Goal: Task Accomplishment & Management: Use online tool/utility

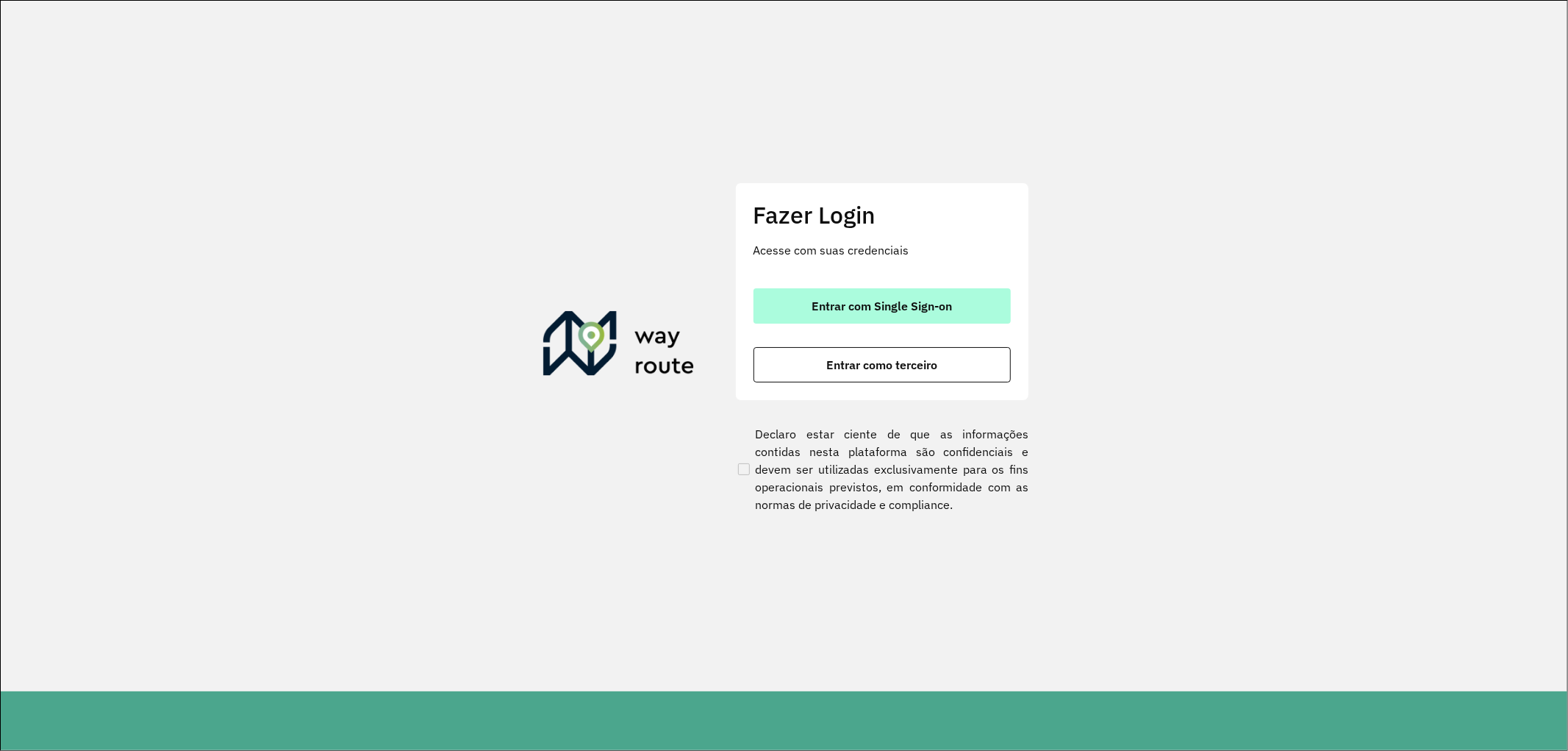
click at [778, 309] on button "Entrar com Single Sign-on" at bounding box center [882, 306] width 257 height 35
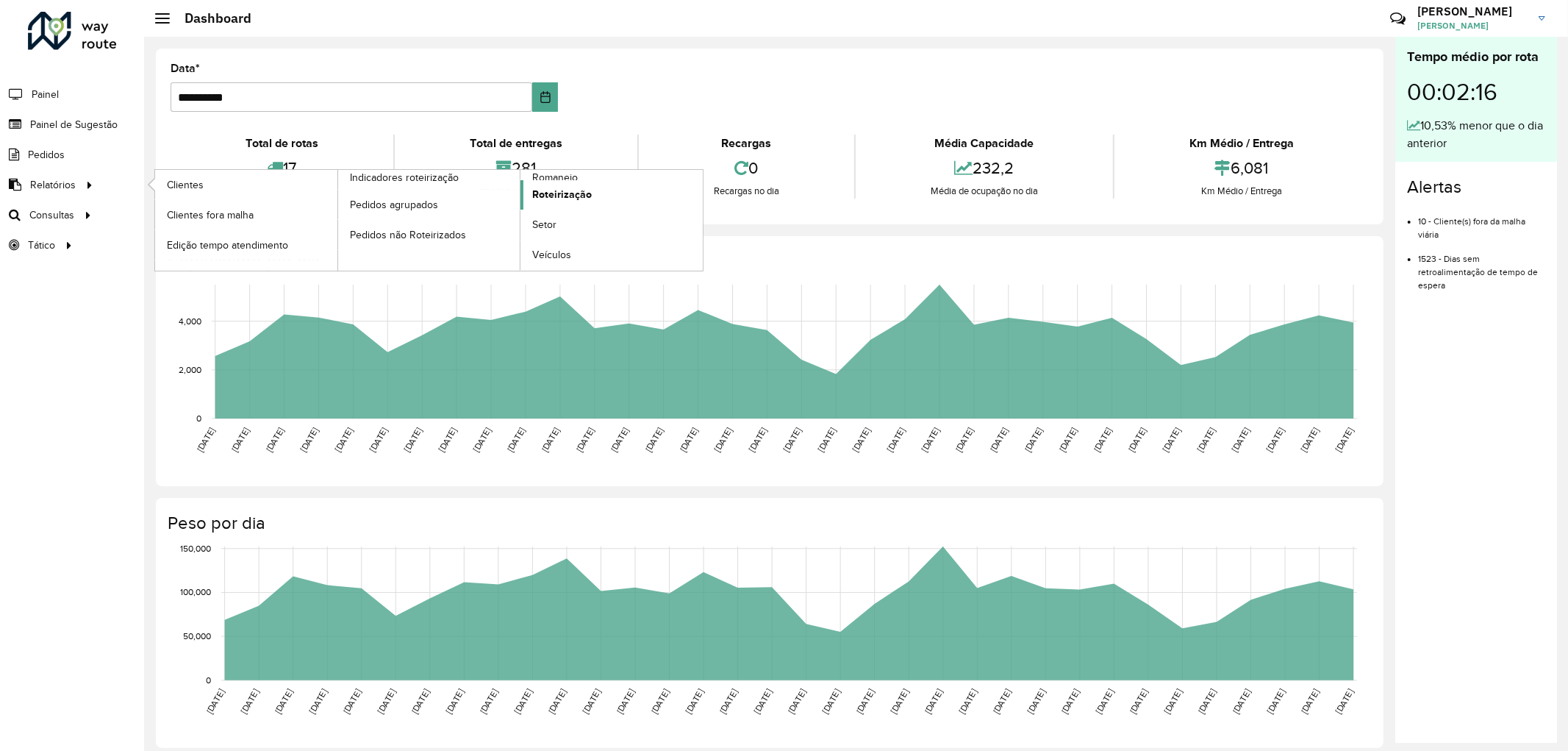
click at [557, 196] on span "Roteirização" at bounding box center [562, 194] width 59 height 15
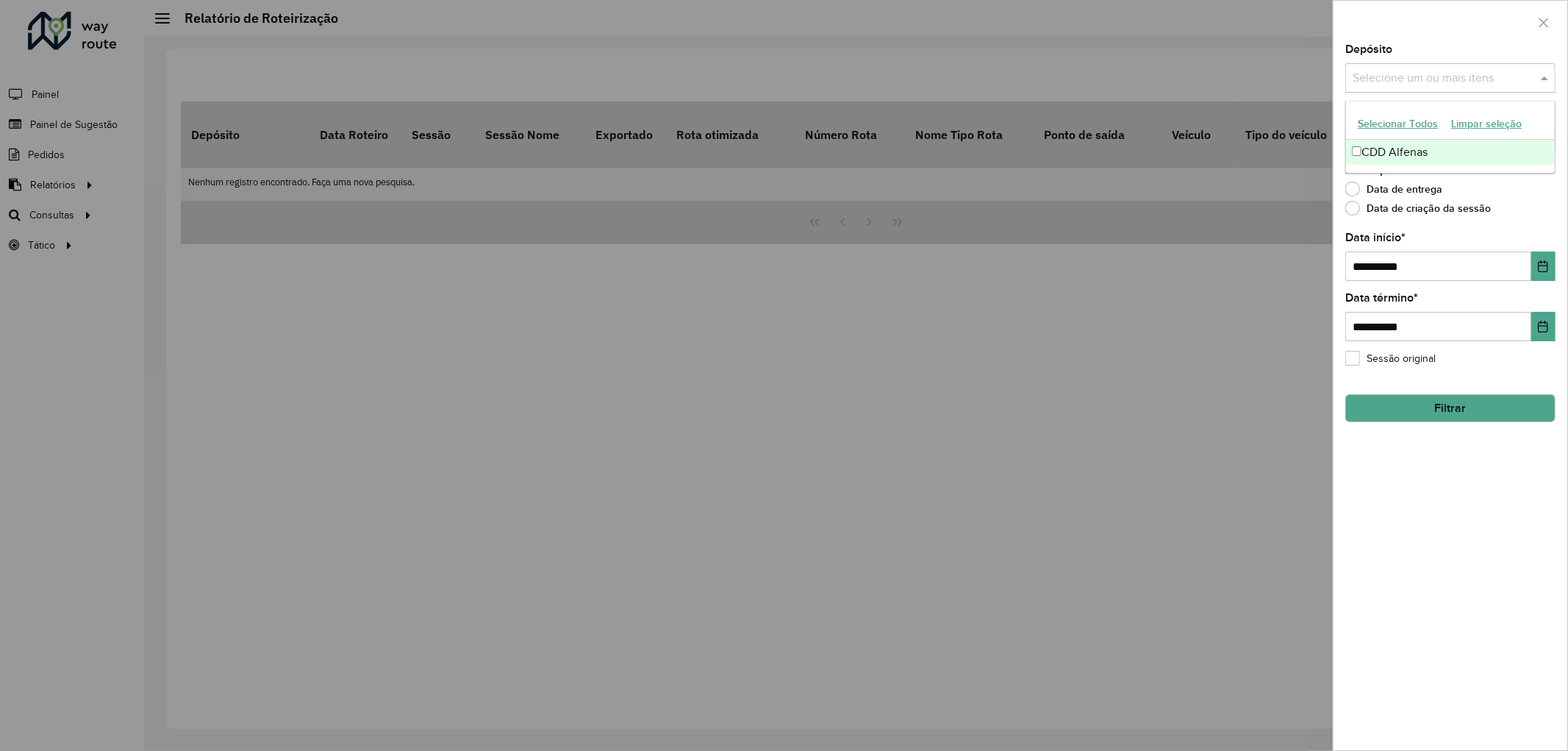
click at [1451, 83] on input "text" at bounding box center [1443, 79] width 188 height 18
click at [1419, 153] on div "CDD Alfenas" at bounding box center [1451, 152] width 209 height 25
click at [1480, 185] on div "Data de entrega" at bounding box center [1451, 193] width 210 height 18
click at [1477, 145] on input "text" at bounding box center [1443, 139] width 188 height 18
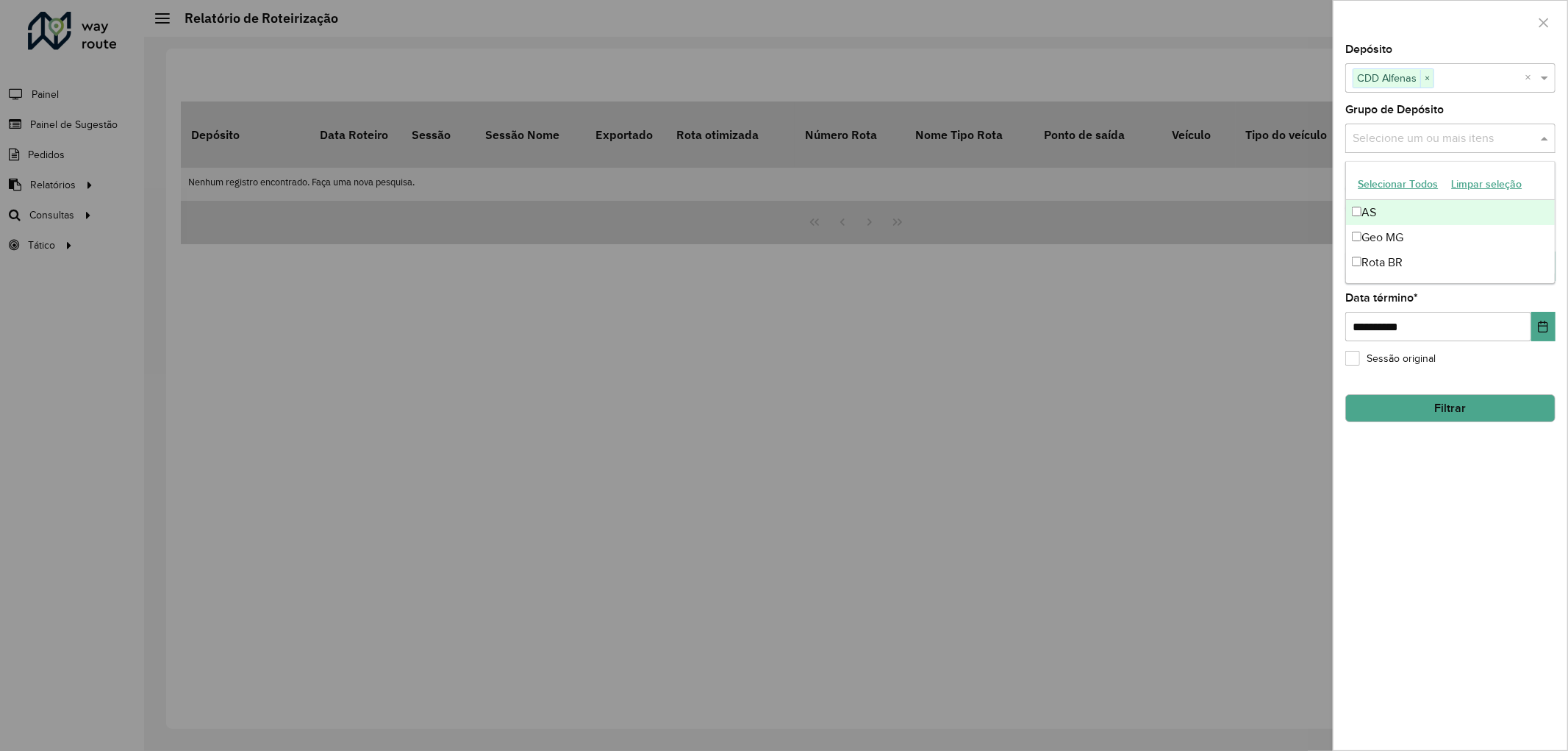
click at [1477, 145] on input "text" at bounding box center [1443, 139] width 188 height 18
click at [1519, 488] on div "**********" at bounding box center [1450, 397] width 234 height 706
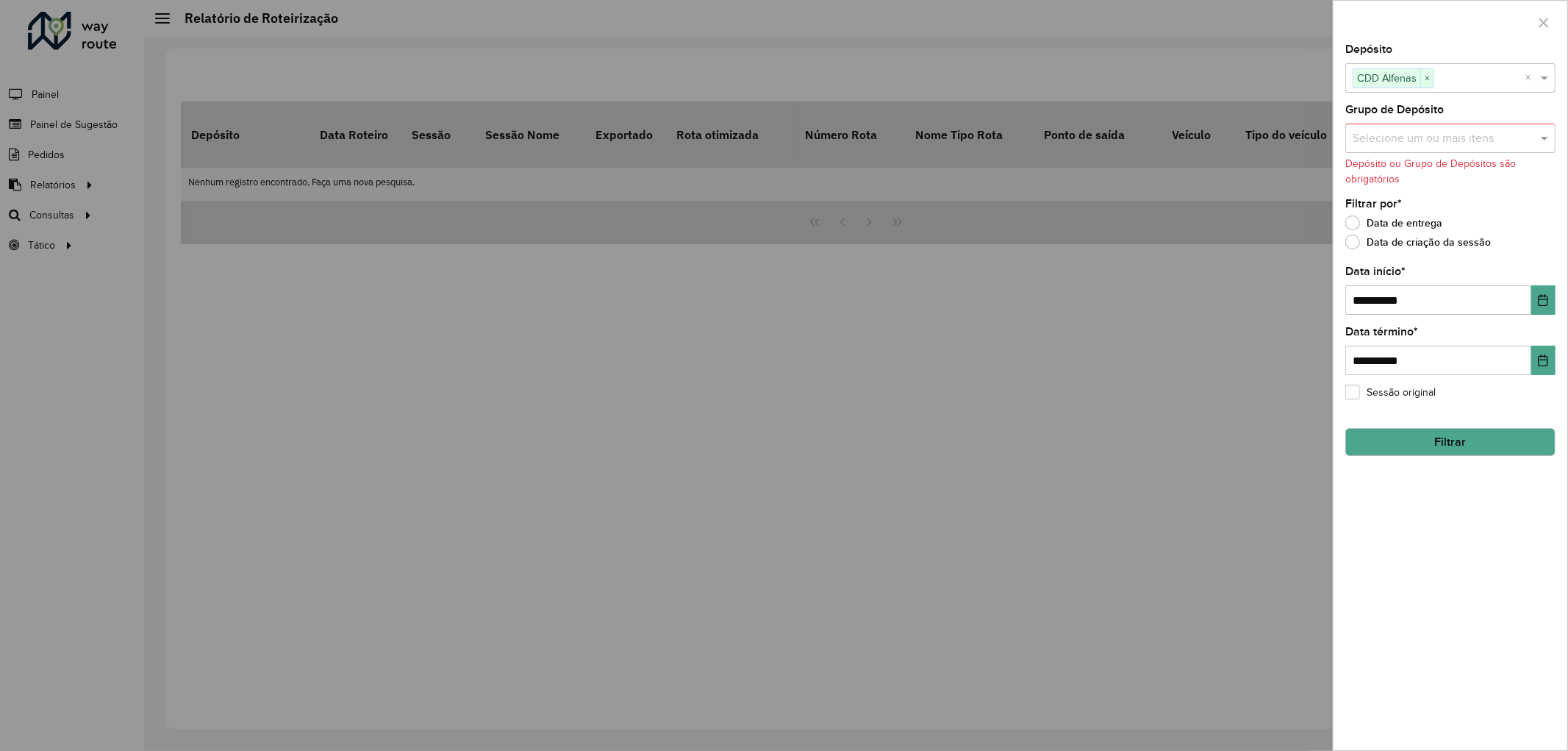
click at [1415, 441] on button "Filtrar" at bounding box center [1451, 442] width 210 height 28
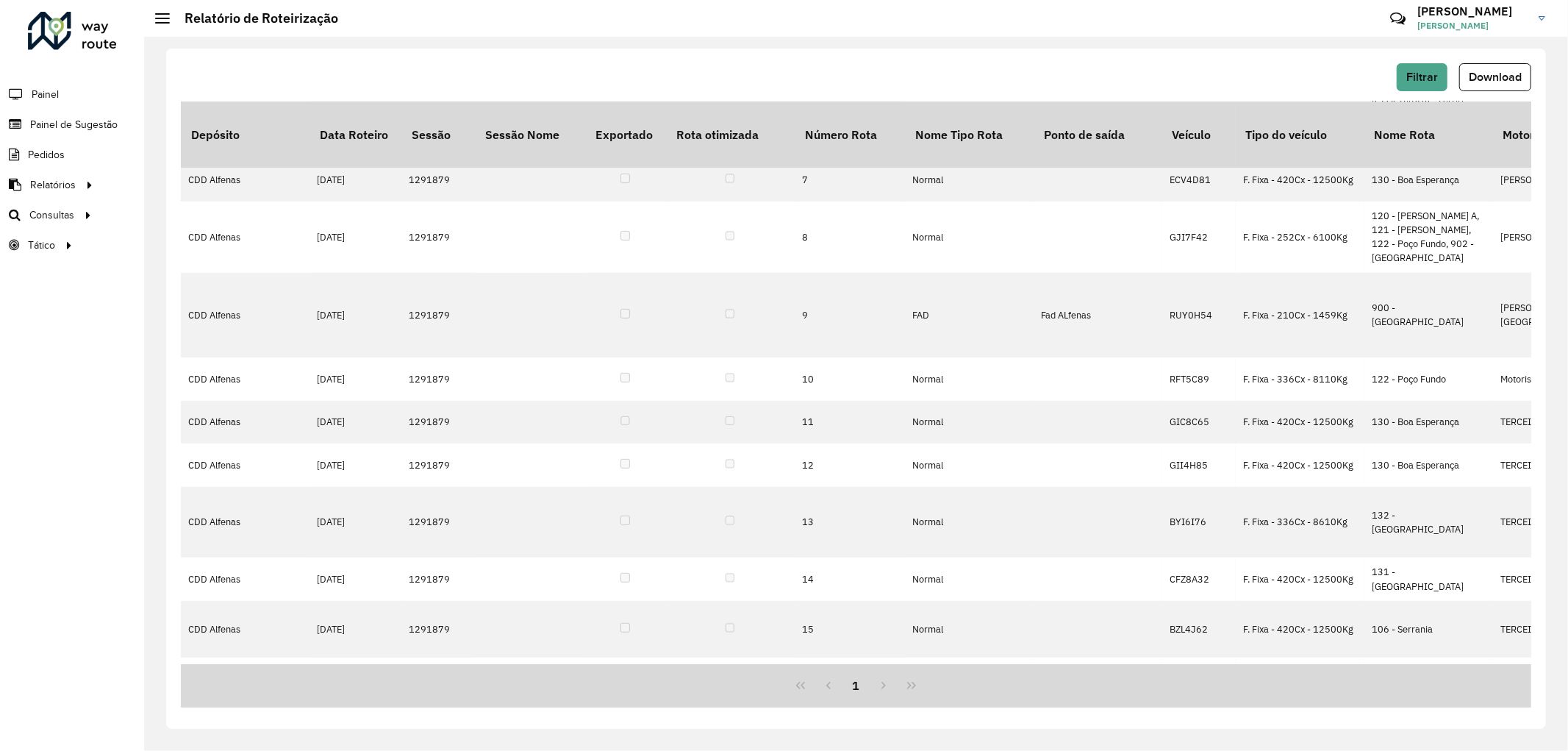
scroll to position [459, 0]
